Goal: Transaction & Acquisition: Purchase product/service

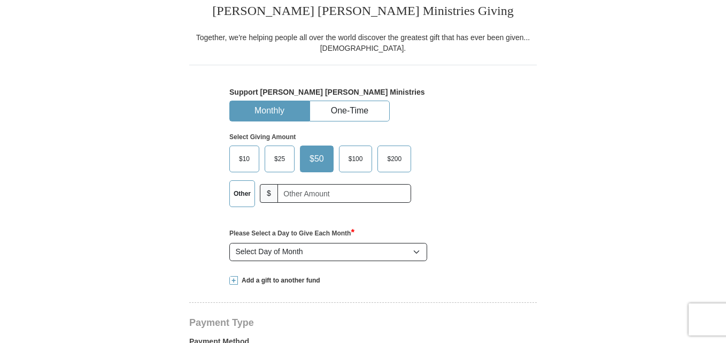
scroll to position [267, 0]
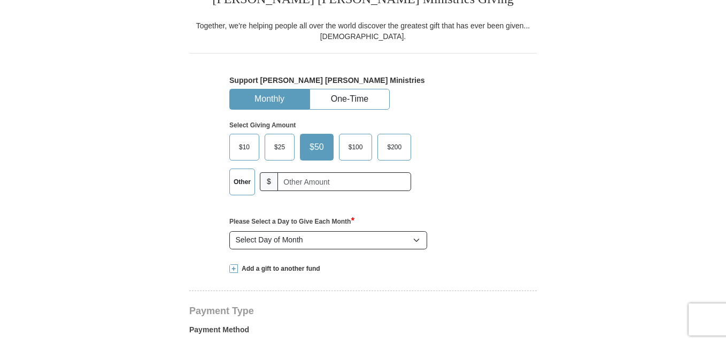
select select "[GEOGRAPHIC_DATA]"
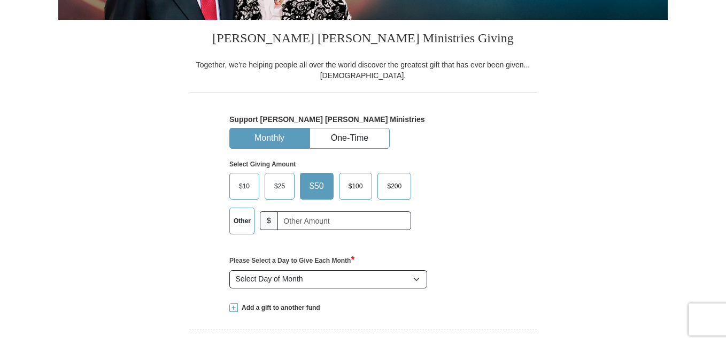
scroll to position [214, 0]
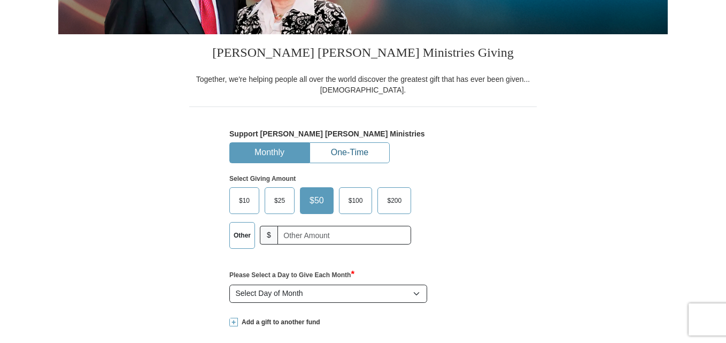
click at [366, 151] on button "One-Time" at bounding box center [349, 153] width 79 height 20
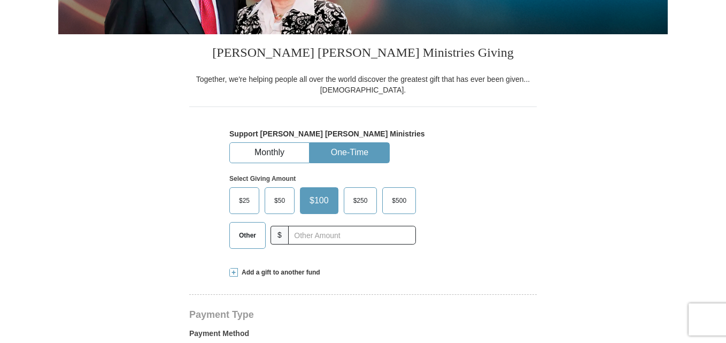
click at [276, 200] on span "$50" at bounding box center [279, 200] width 21 height 16
click at [0, 0] on input "$50" at bounding box center [0, 0] width 0 height 0
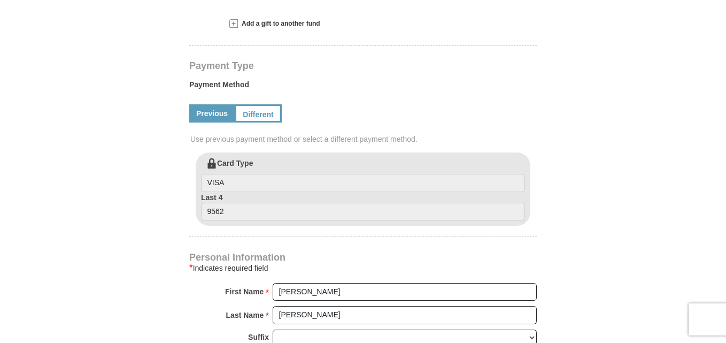
scroll to position [481, 0]
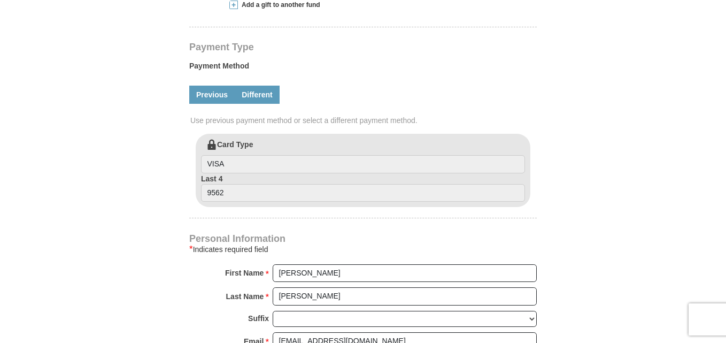
click at [263, 95] on link "Different" at bounding box center [257, 95] width 45 height 18
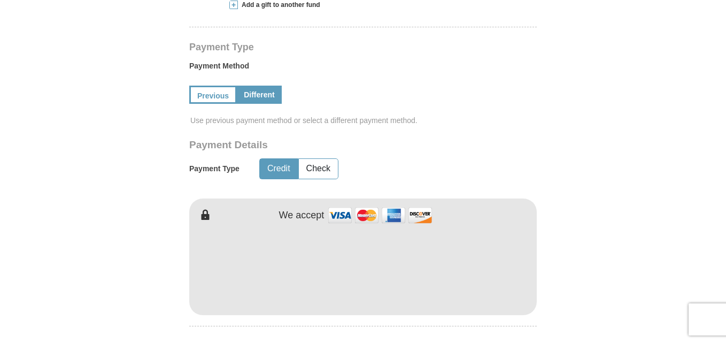
click at [327, 315] on div at bounding box center [362, 268] width 347 height 94
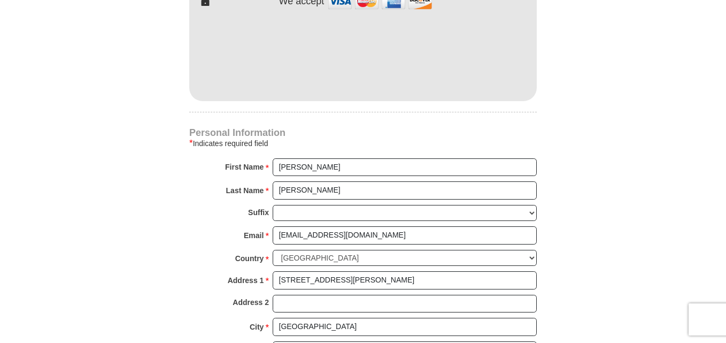
scroll to position [748, 0]
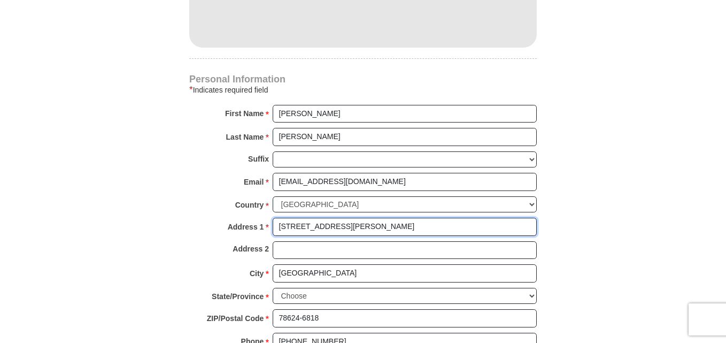
drag, startPoint x: 360, startPoint y: 227, endPoint x: 276, endPoint y: 232, distance: 83.6
click at [276, 232] on input "[STREET_ADDRESS][PERSON_NAME]" at bounding box center [405, 227] width 264 height 18
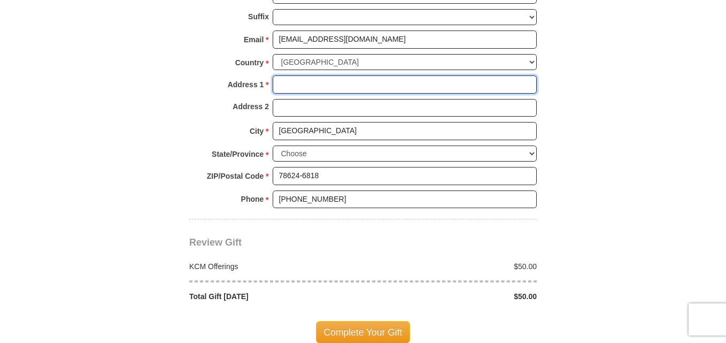
scroll to position [880, 0]
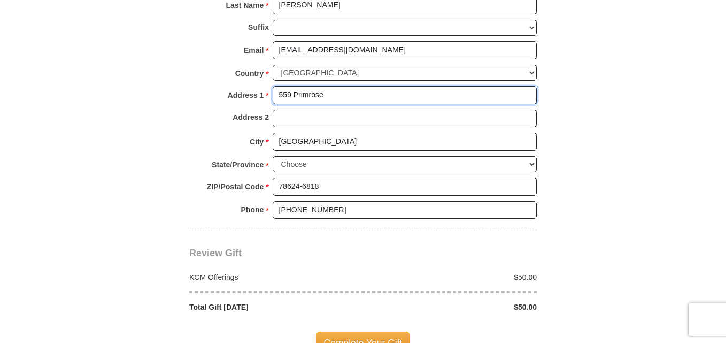
type input "559 Primrose"
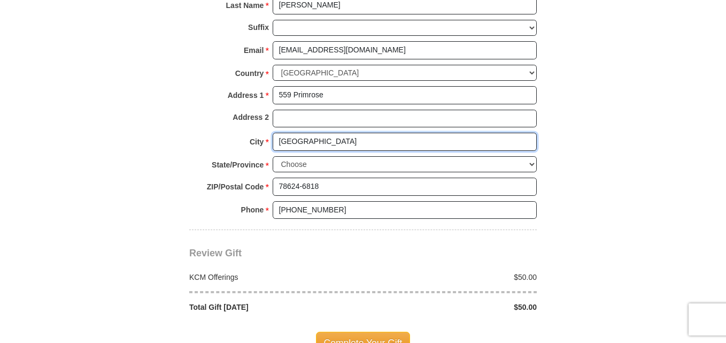
drag, startPoint x: 329, startPoint y: 145, endPoint x: 268, endPoint y: 146, distance: 61.5
click at [268, 146] on div "City * [GEOGRAPHIC_DATA] Please enter City" at bounding box center [362, 145] width 347 height 24
type input "Rockwall"
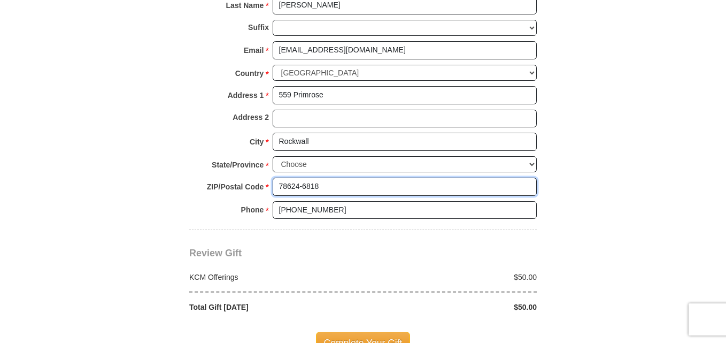
drag, startPoint x: 320, startPoint y: 186, endPoint x: 270, endPoint y: 195, distance: 49.9
click at [270, 195] on div "ZIP/Postal Code * 78624-6818 No postal code? Click here. Please enter ZIP/Posta…" at bounding box center [362, 189] width 347 height 24
type input "75087"
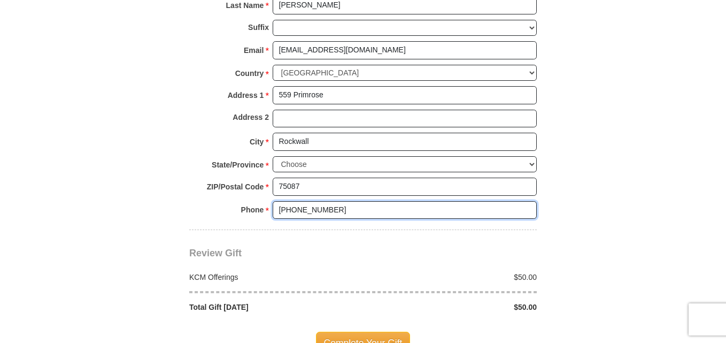
click at [353, 207] on input "[PHONE_NUMBER]" at bounding box center [405, 210] width 264 height 18
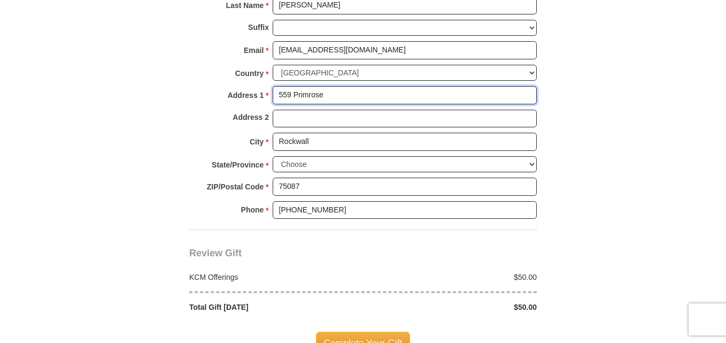
click at [352, 89] on input "559 Primrose" at bounding box center [405, 95] width 264 height 18
click at [362, 104] on input "559 Primrose D" at bounding box center [405, 95] width 264 height 18
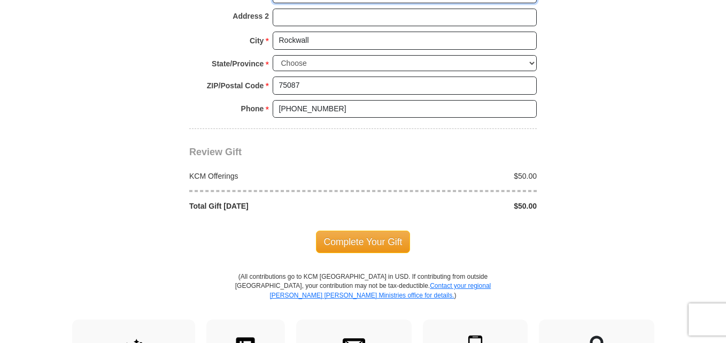
scroll to position [987, 0]
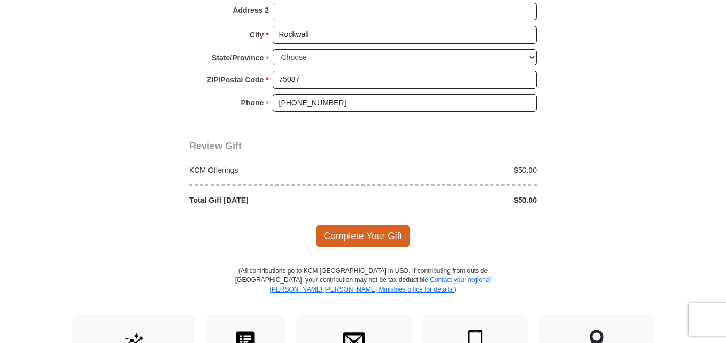
type input "559 Primrose Drive"
click at [385, 241] on span "Complete Your Gift" at bounding box center [363, 235] width 95 height 22
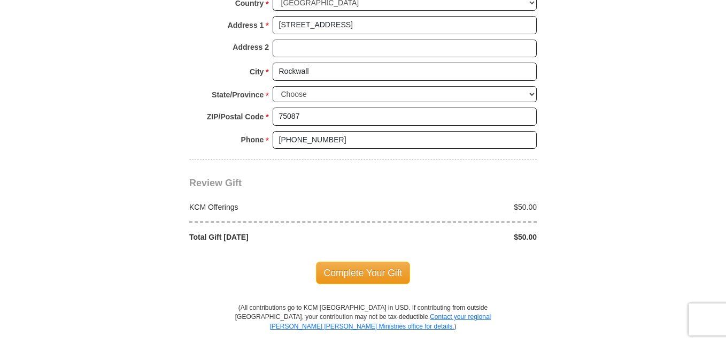
scroll to position [1037, 0]
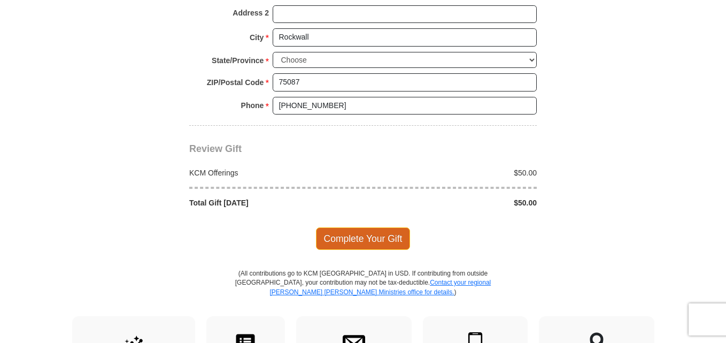
click at [368, 241] on span "Complete Your Gift" at bounding box center [363, 238] width 95 height 22
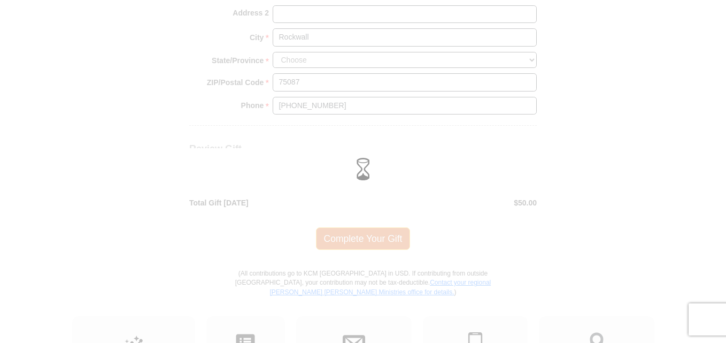
scroll to position [984, 0]
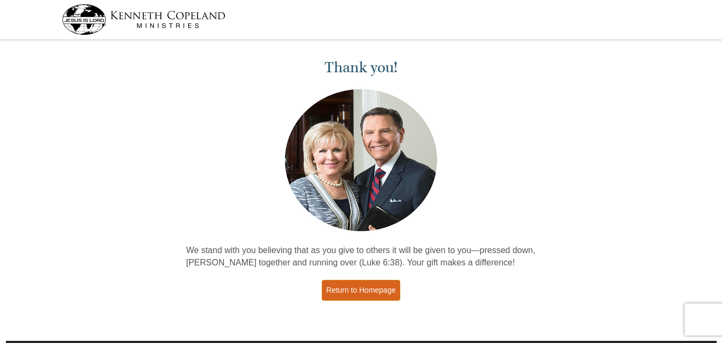
click at [354, 285] on link "Return to Homepage" at bounding box center [361, 290] width 79 height 21
